Goal: Transaction & Acquisition: Purchase product/service

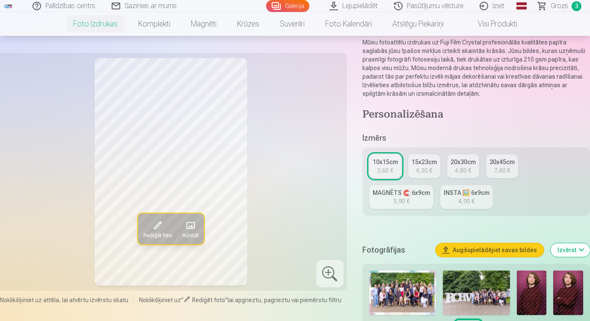
scroll to position [67, 0]
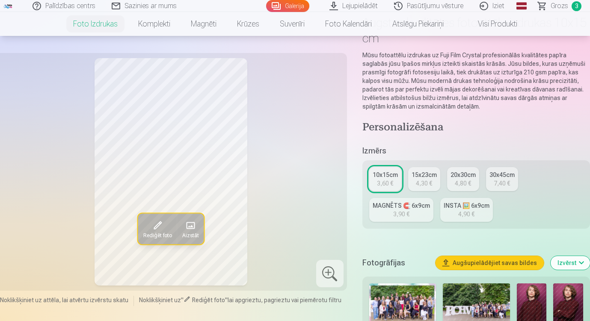
click at [392, 182] on div "3,60 €" at bounding box center [385, 183] width 16 height 9
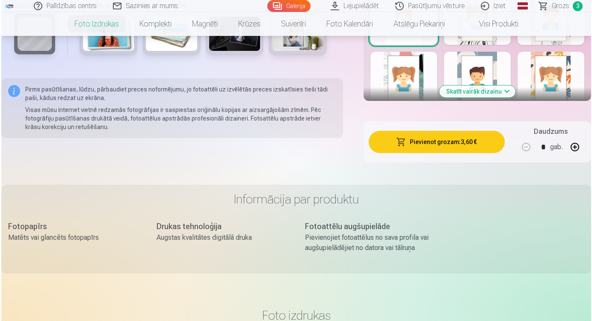
scroll to position [574, 0]
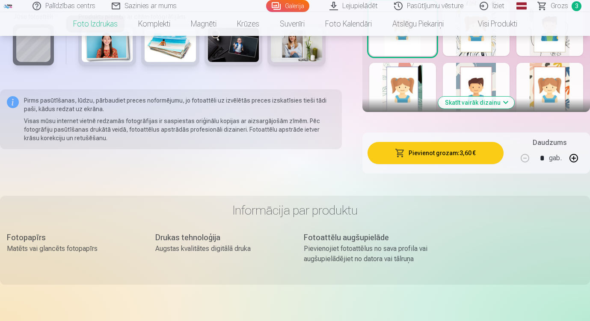
click at [456, 157] on button "Pievienot grozam : 3,60 €" at bounding box center [435, 153] width 136 height 22
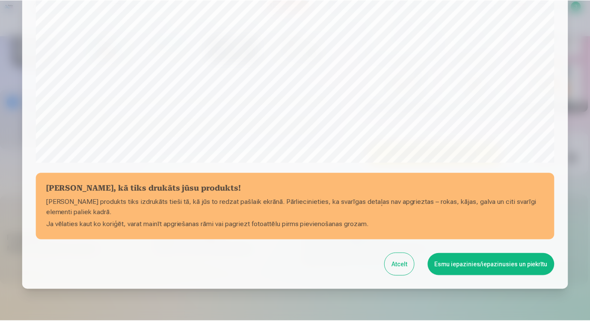
scroll to position [295, 0]
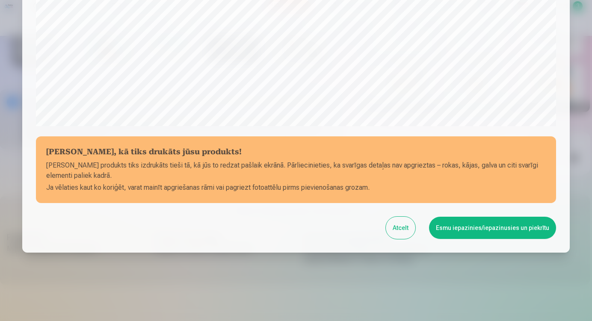
click at [491, 234] on button "Esmu iepazinies/iepazinusies un piekrītu" at bounding box center [492, 228] width 127 height 22
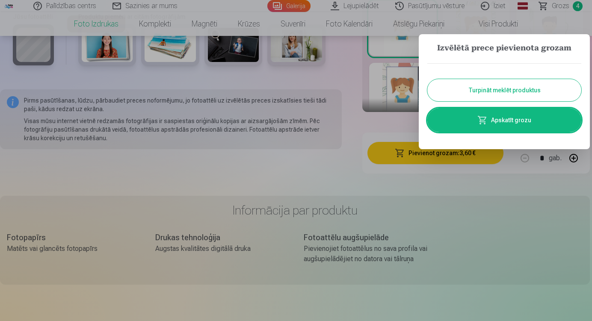
click at [507, 92] on button "Turpināt meklēt produktus" at bounding box center [504, 90] width 154 height 22
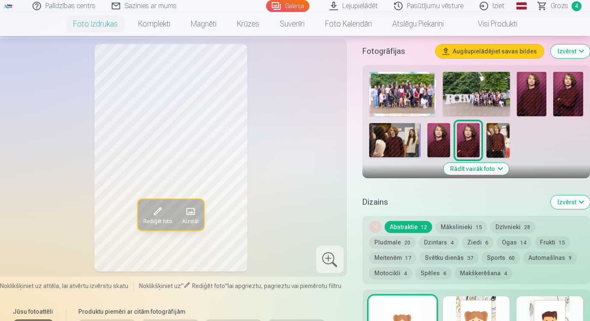
scroll to position [277, 0]
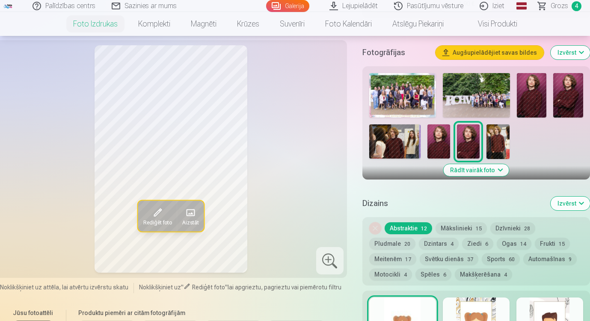
click at [563, 4] on span "Grozs" at bounding box center [559, 6] width 18 height 10
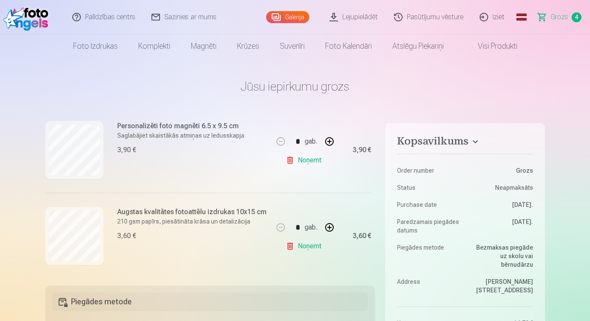
scroll to position [198, 0]
click at [327, 142] on button "button" at bounding box center [329, 141] width 21 height 21
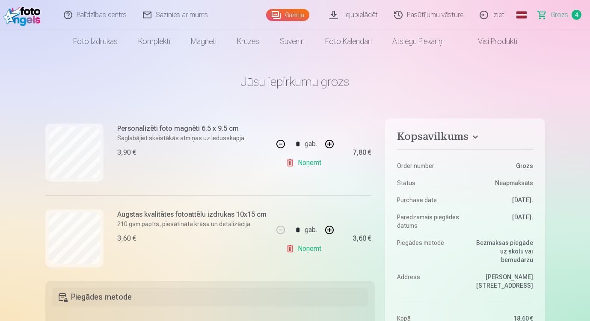
scroll to position [184, 0]
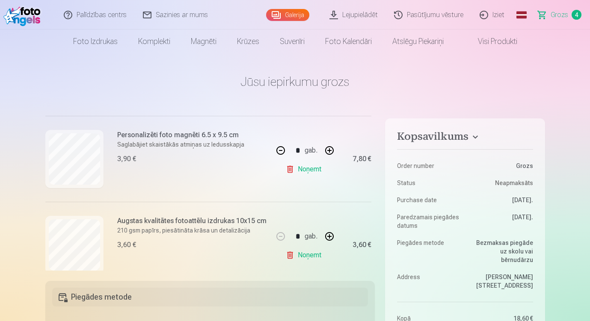
click at [279, 149] on button "button" at bounding box center [280, 150] width 21 height 21
type input "*"
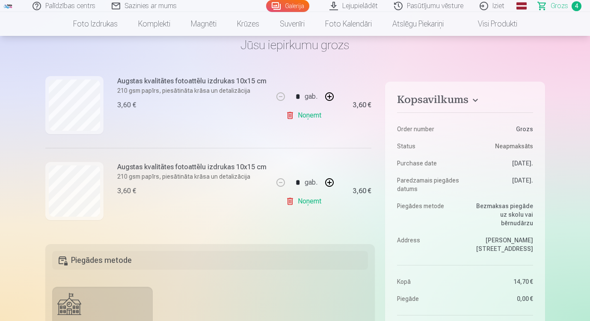
scroll to position [42, 0]
click at [329, 180] on button "button" at bounding box center [329, 182] width 21 height 21
type input "*"
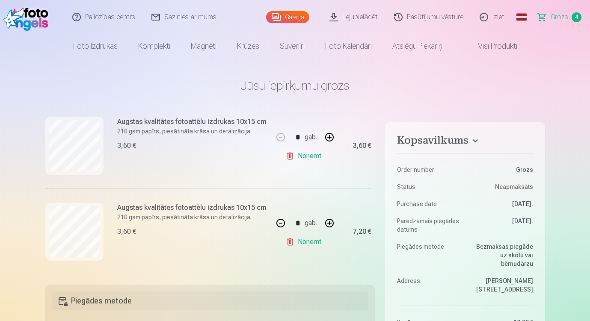
scroll to position [0, 0]
click at [286, 15] on link "Galerija" at bounding box center [287, 17] width 43 height 12
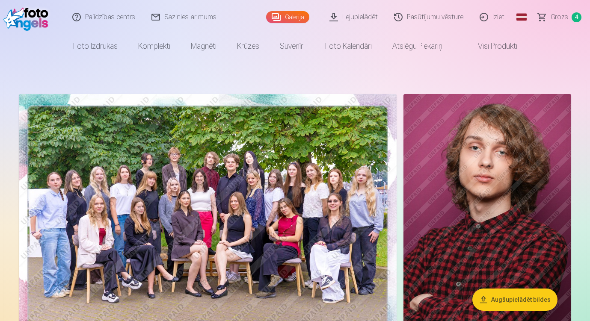
click at [564, 20] on span "Grozs" at bounding box center [559, 17] width 18 height 10
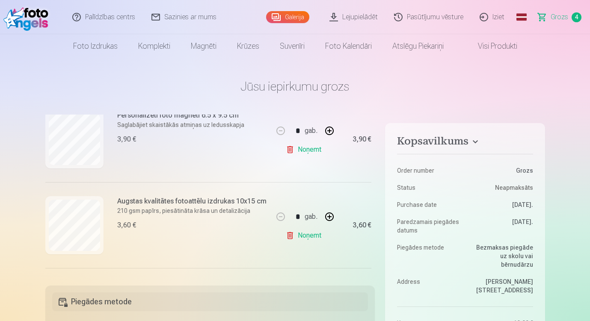
scroll to position [289, 0]
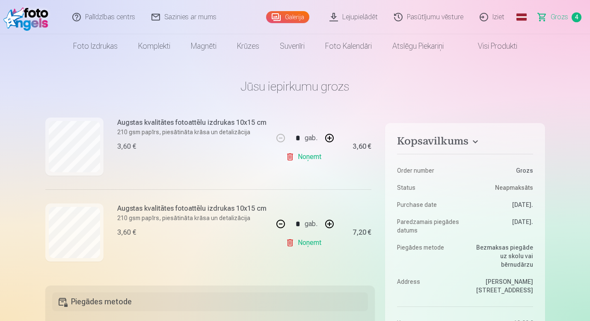
click at [302, 15] on link "Galerija" at bounding box center [287, 17] width 43 height 12
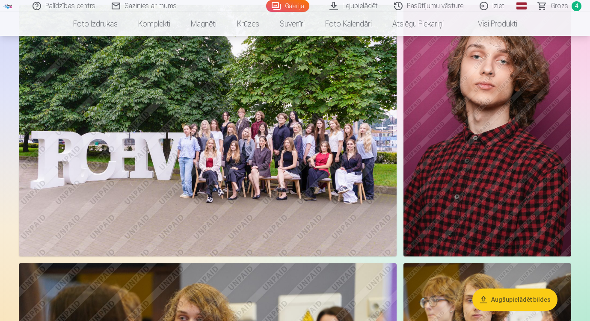
scroll to position [347, 0]
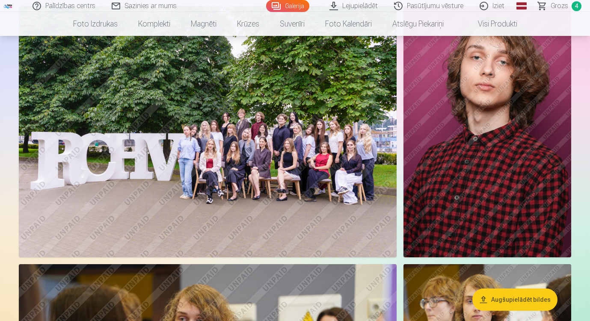
click at [560, 7] on span "Grozs" at bounding box center [559, 6] width 18 height 10
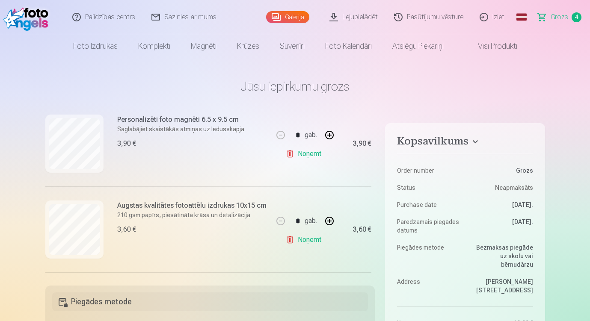
scroll to position [204, 0]
click at [294, 16] on link "Galerija" at bounding box center [287, 17] width 43 height 12
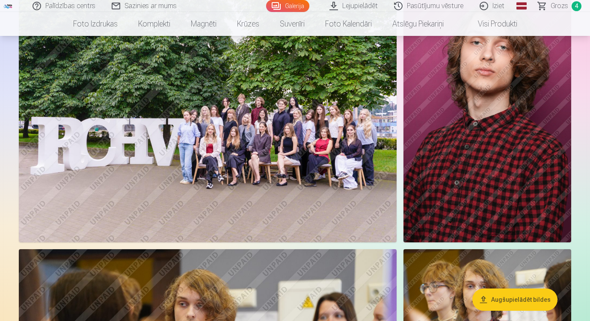
click at [488, 176] on img at bounding box center [487, 117] width 168 height 252
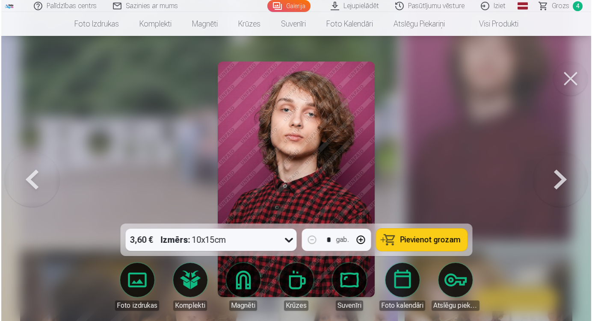
scroll to position [363, 0]
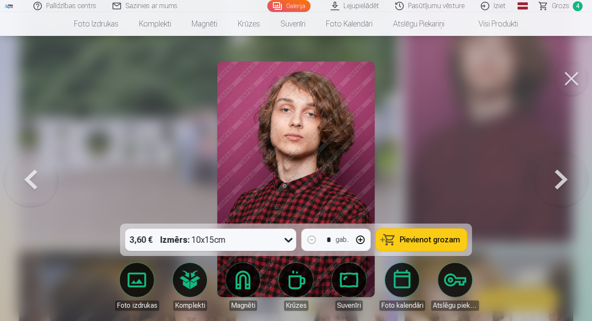
click at [427, 239] on span "Pievienot grozam" at bounding box center [430, 240] width 60 height 8
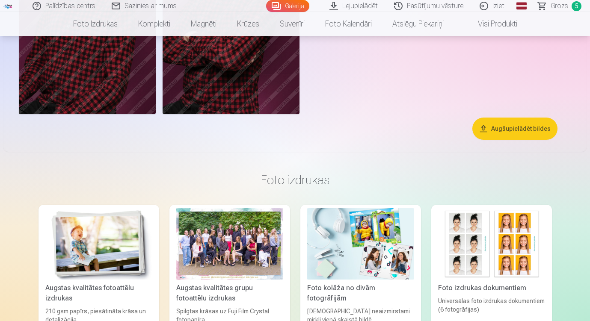
scroll to position [805, 0]
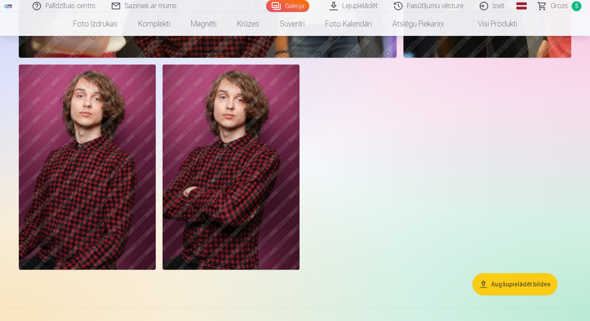
click at [563, 8] on span "Grozs" at bounding box center [559, 6] width 18 height 10
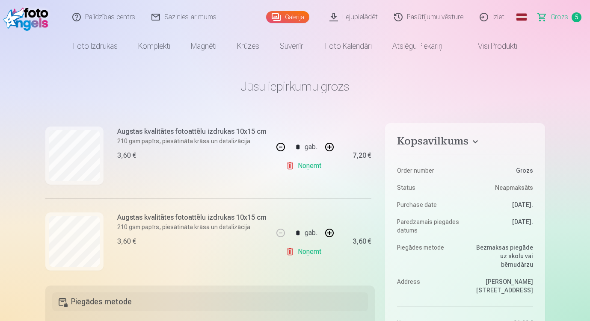
scroll to position [375, 0]
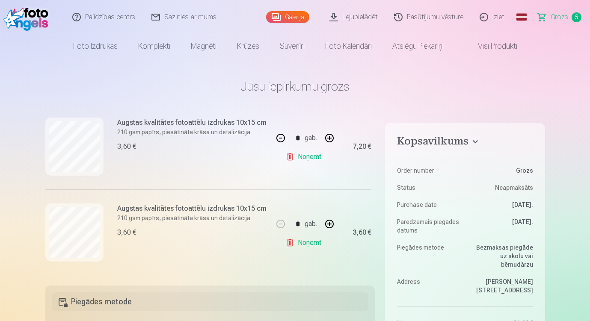
click at [326, 224] on button "button" at bounding box center [329, 224] width 21 height 21
type input "*"
click at [329, 136] on button "button" at bounding box center [329, 138] width 21 height 21
type input "*"
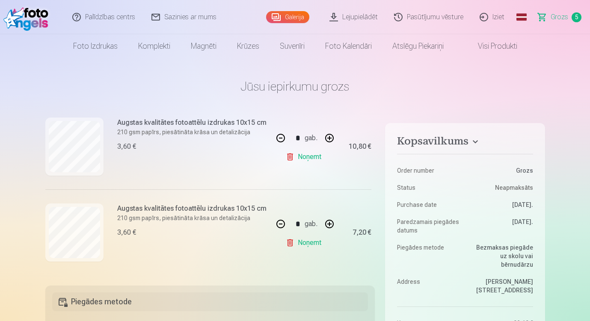
click at [327, 219] on button "button" at bounding box center [329, 224] width 21 height 21
type input "*"
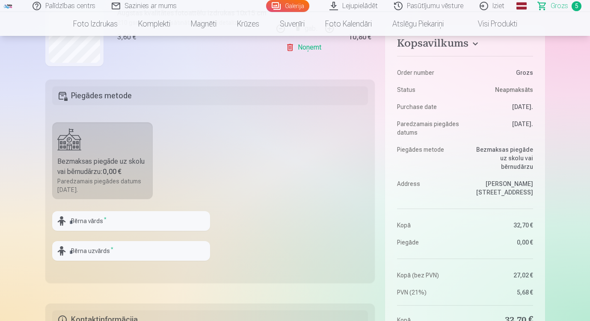
scroll to position [217, 0]
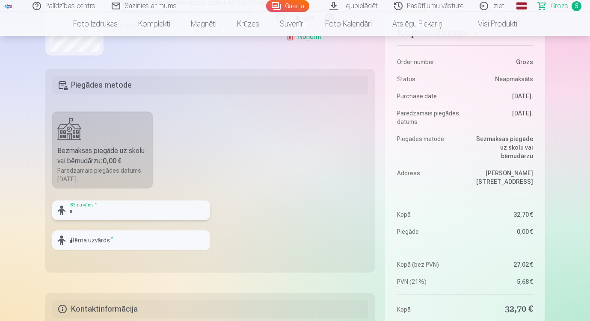
click at [145, 212] on input "text" at bounding box center [131, 210] width 158 height 20
type input "********"
click at [159, 244] on input "text" at bounding box center [131, 240] width 158 height 20
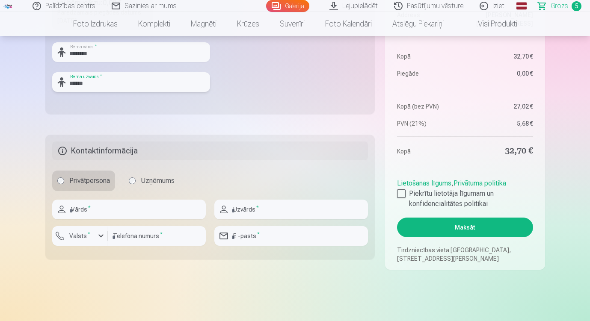
scroll to position [376, 0]
type input "******"
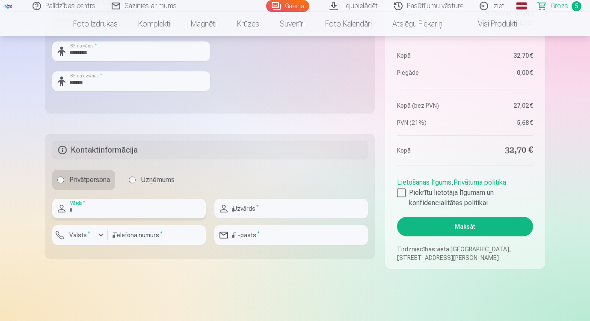
click at [162, 209] on input "text" at bounding box center [128, 209] width 153 height 20
type input "********"
type input "*********"
type input "********"
type input "**********"
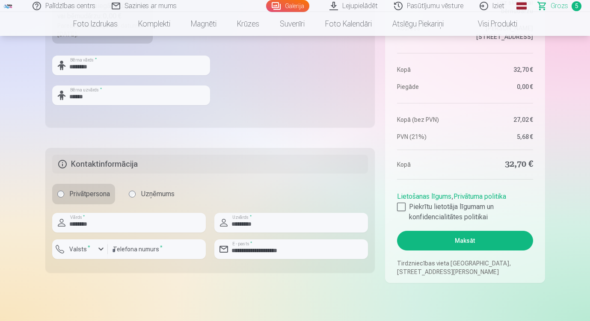
scroll to position [364, 0]
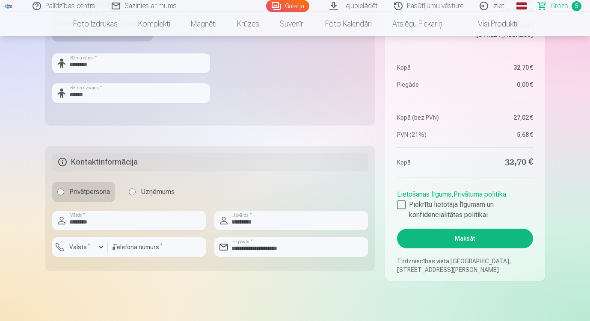
click at [92, 159] on h5 "Kontaktinformācija" at bounding box center [210, 162] width 316 height 19
click at [400, 204] on div at bounding box center [401, 204] width 9 height 9
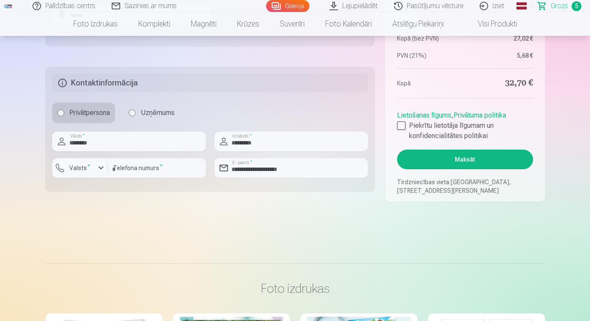
scroll to position [443, 0]
click at [473, 161] on button "Maksāt" at bounding box center [465, 159] width 136 height 20
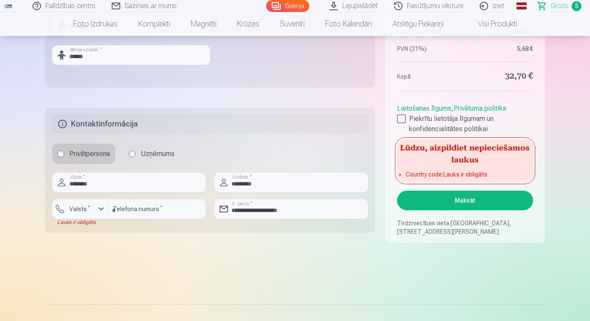
scroll to position [401, 0]
click at [98, 211] on div "button" at bounding box center [101, 209] width 10 height 10
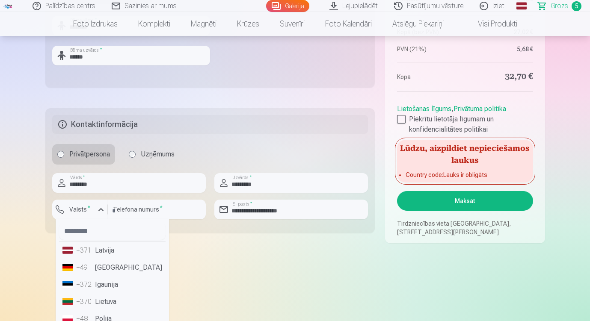
click at [96, 250] on li "+371 Latvija" at bounding box center [112, 250] width 106 height 17
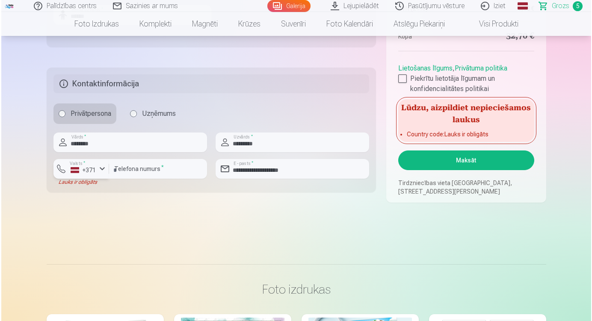
scroll to position [456, 0]
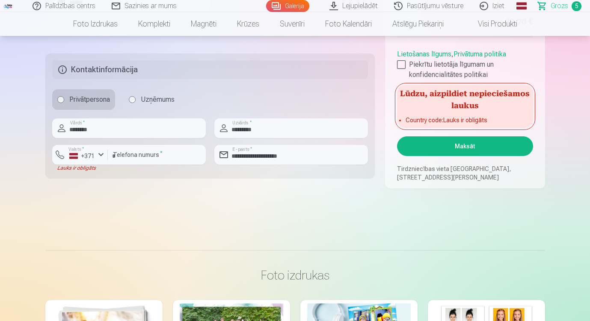
click at [465, 147] on button "Maksāt" at bounding box center [465, 146] width 136 height 20
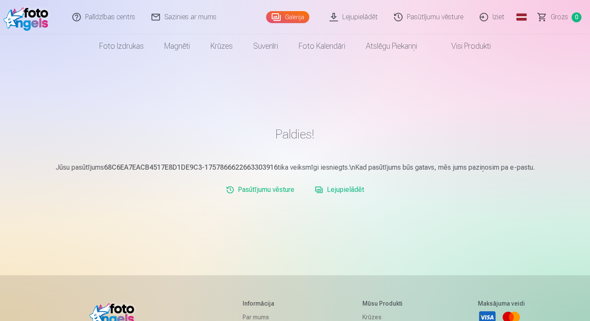
click at [347, 189] on link "Lejupielādēt" at bounding box center [339, 189] width 56 height 17
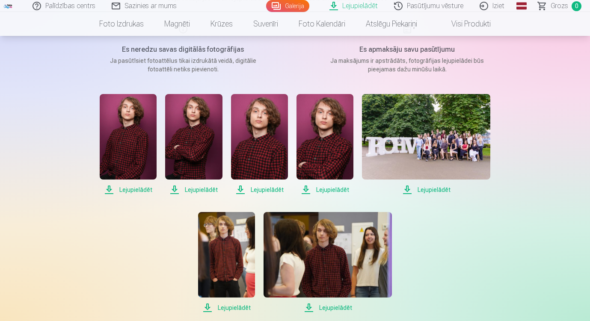
scroll to position [124, 0]
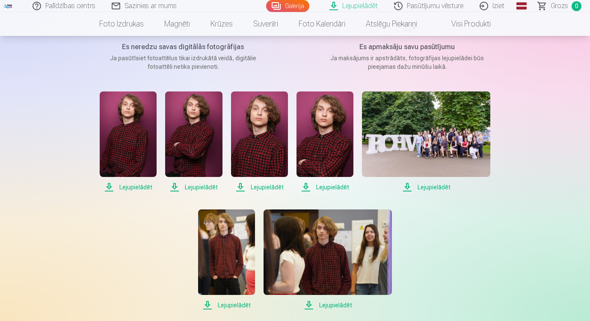
click at [141, 189] on span "Lejupielādēt" at bounding box center [128, 187] width 57 height 10
click at [183, 189] on span "Lejupielādēt" at bounding box center [193, 187] width 57 height 10
click at [256, 189] on span "Lejupielādēt" at bounding box center [259, 187] width 57 height 10
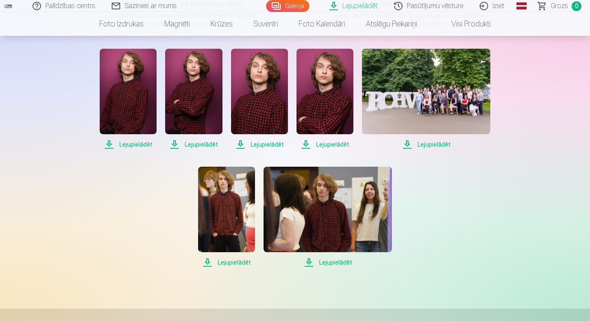
scroll to position [171, 0]
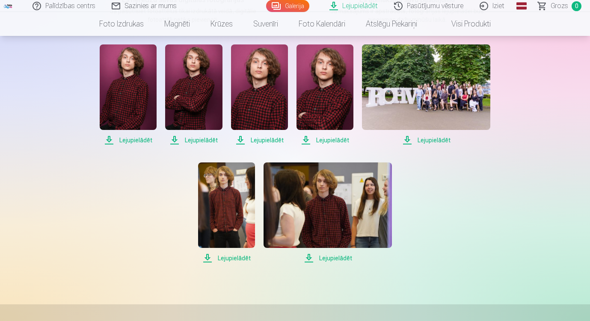
click at [223, 259] on span "Lejupielādēt" at bounding box center [226, 258] width 57 height 10
click at [312, 259] on span "Lejupielādēt" at bounding box center [327, 258] width 128 height 10
click at [422, 141] on span "Lejupielādēt" at bounding box center [426, 140] width 128 height 10
click at [420, 9] on link "Pasūtījumu vēsture" at bounding box center [428, 6] width 85 height 12
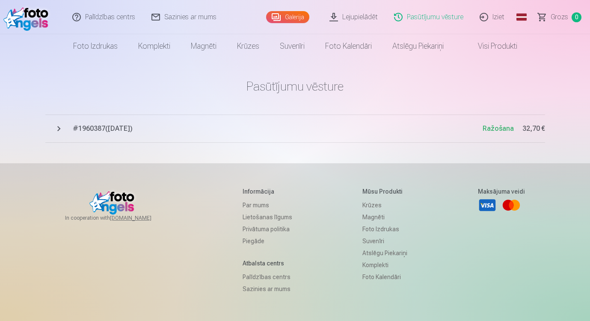
click at [490, 19] on link "Iziet" at bounding box center [492, 17] width 41 height 34
